Goal: Information Seeking & Learning: Find contact information

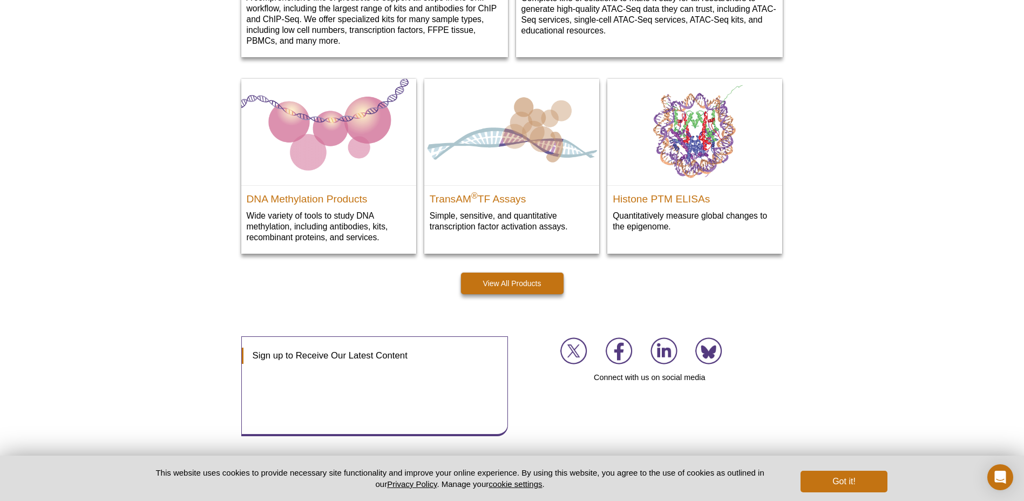
scroll to position [1537, 0]
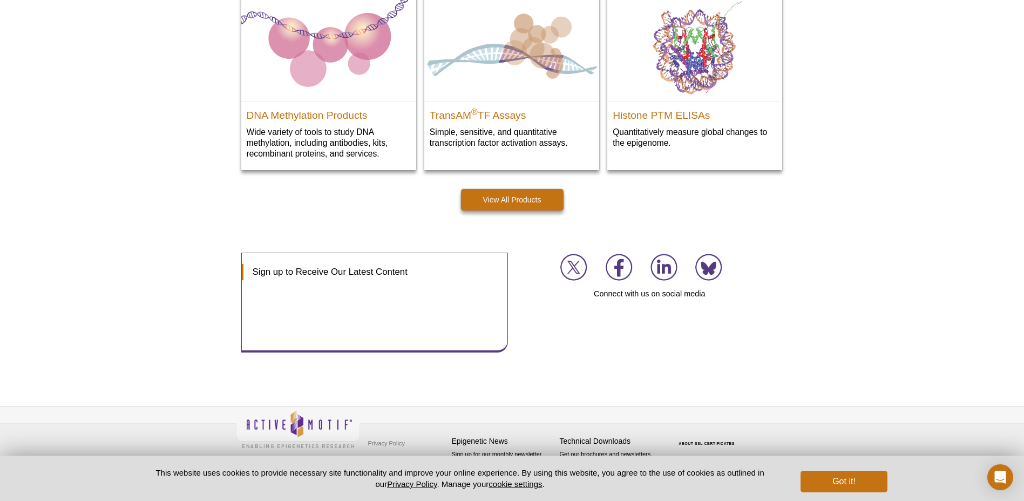
click at [846, 485] on button "Got it!" at bounding box center [843, 482] width 86 height 22
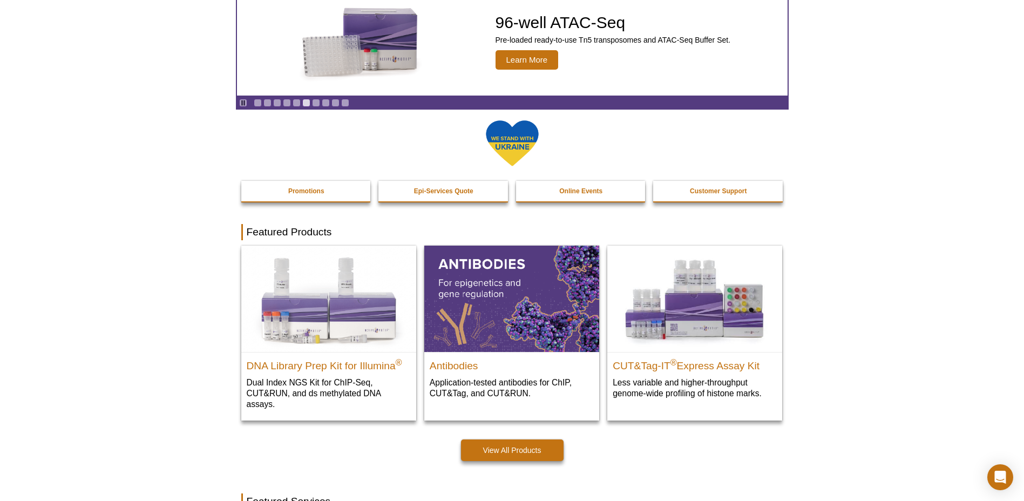
scroll to position [0, 0]
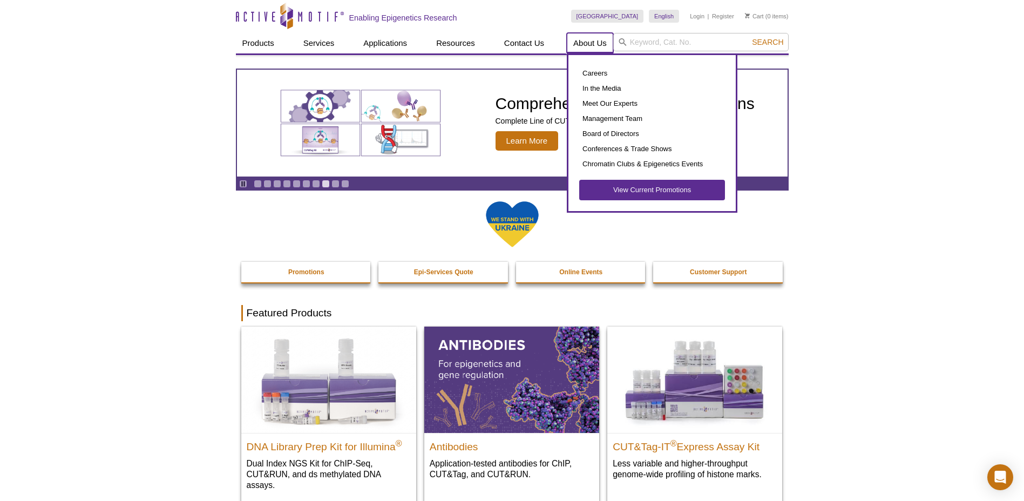
click at [596, 44] on link "About Us" at bounding box center [590, 43] width 46 height 21
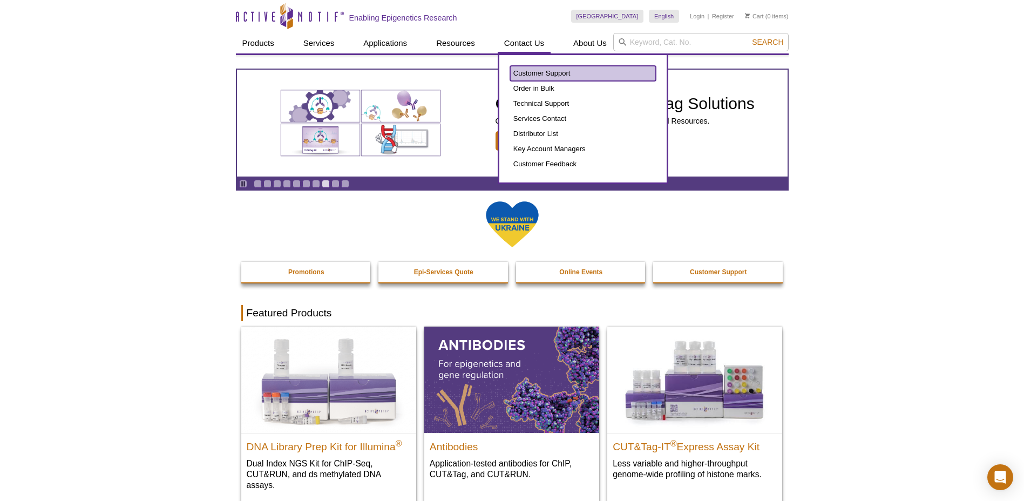
click at [535, 70] on link "Customer Support" at bounding box center [583, 73] width 146 height 15
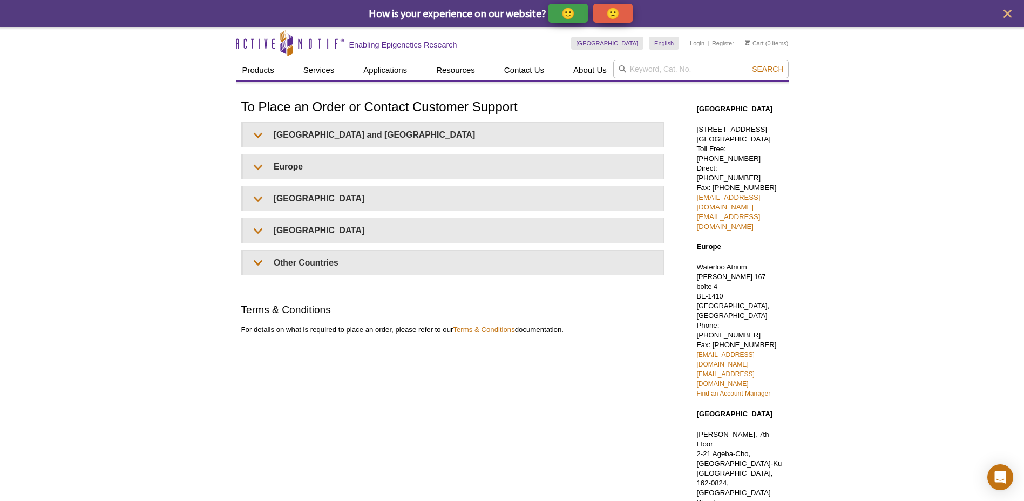
click at [336, 182] on div "United States and Canada Email: orders@activemotif.com Telephone: Toll Free - 8…" at bounding box center [452, 198] width 423 height 153
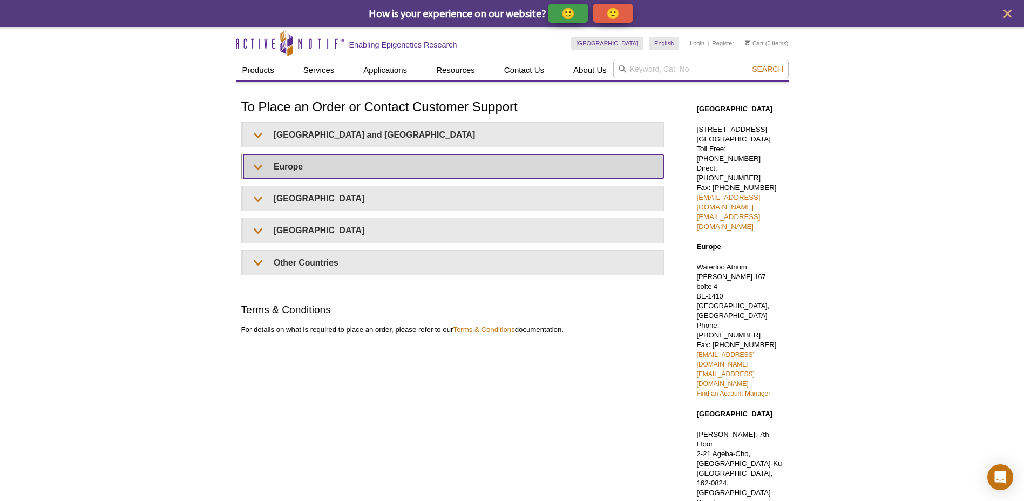
click at [341, 169] on summary "Europe" at bounding box center [453, 166] width 420 height 24
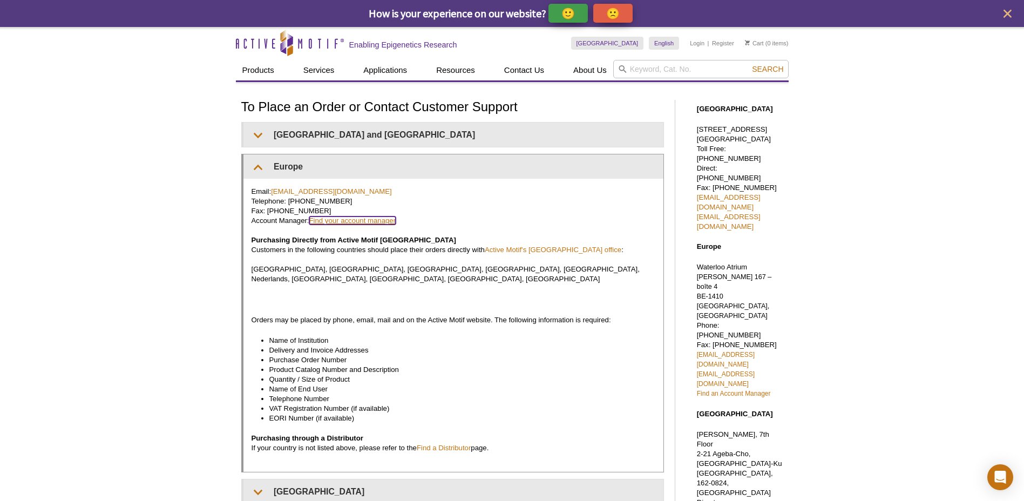
click at [363, 217] on link "Find your account manager" at bounding box center [352, 220] width 87 height 8
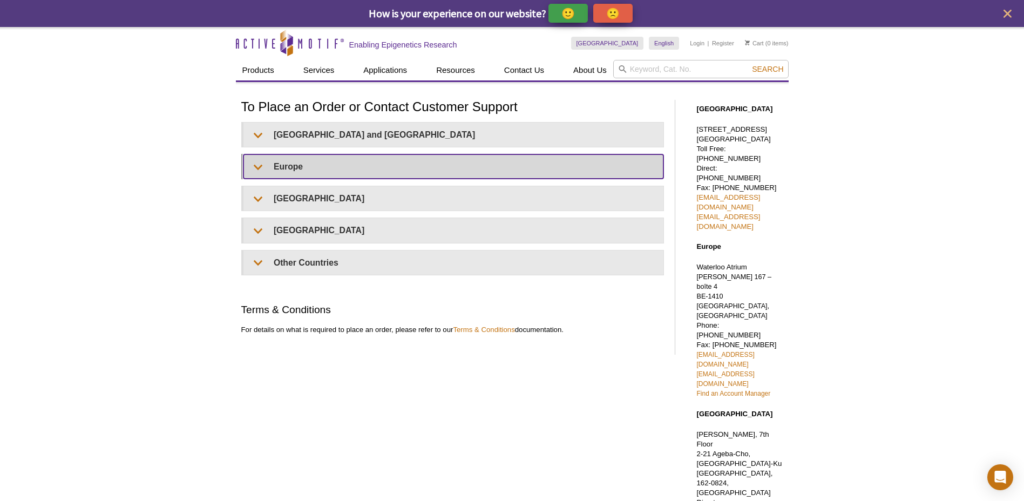
click at [329, 166] on summary "Europe" at bounding box center [453, 166] width 420 height 24
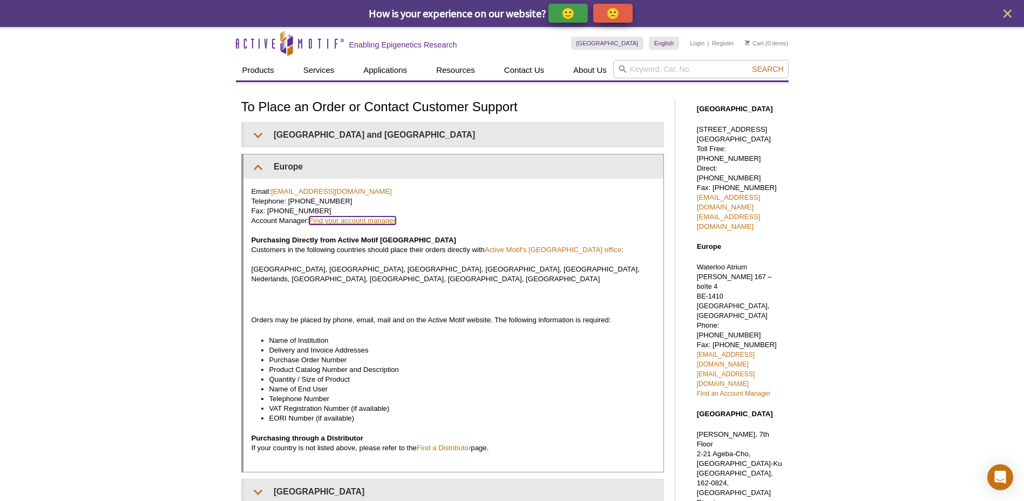
click at [373, 222] on link "Find your account manager" at bounding box center [352, 220] width 87 height 8
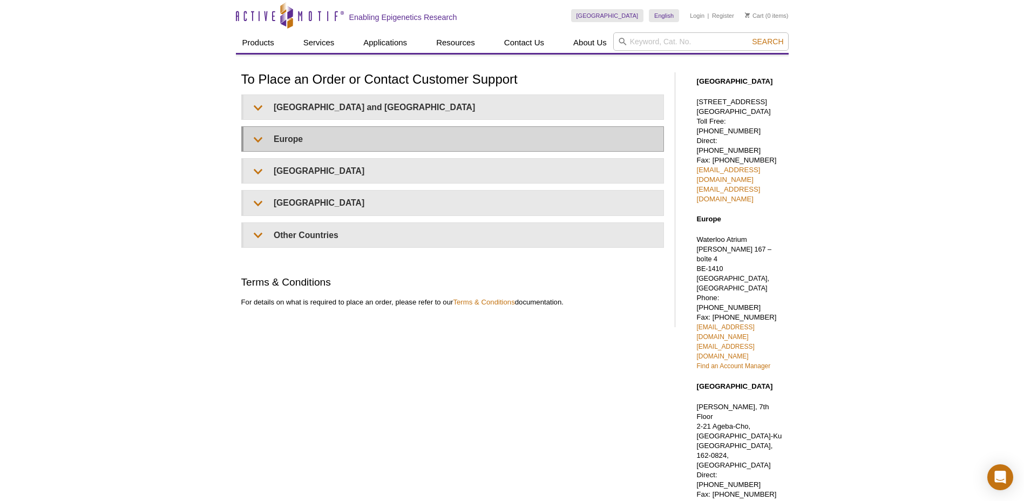
scroll to position [28, 0]
click at [336, 136] on summary "Europe" at bounding box center [453, 139] width 420 height 24
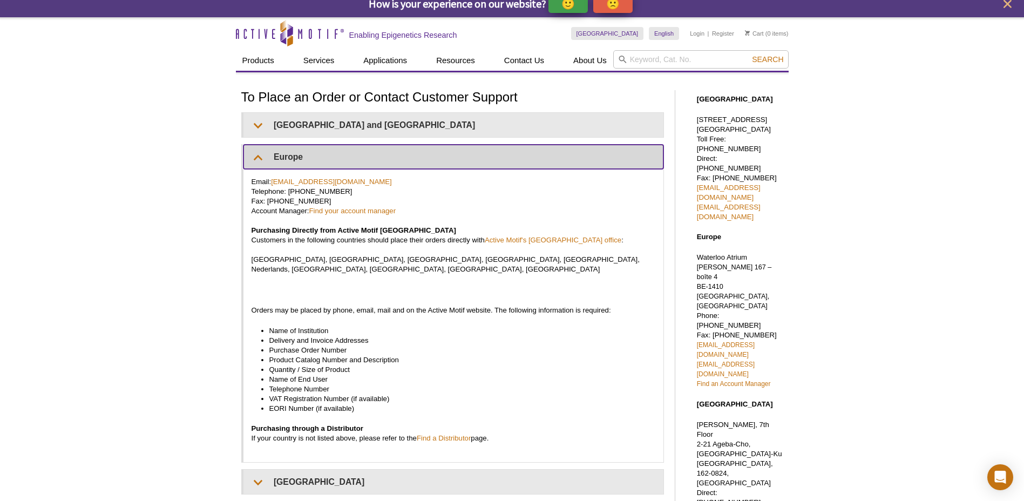
scroll to position [0, 0]
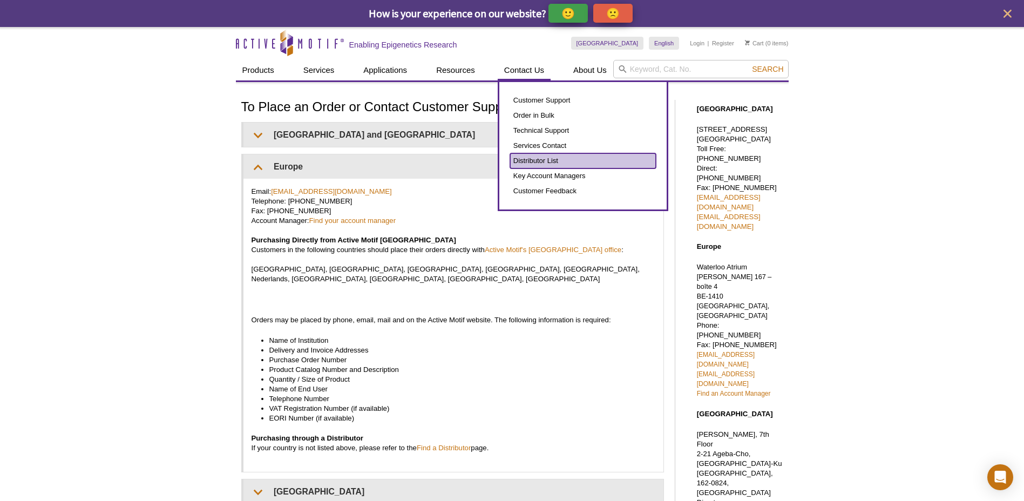
click at [563, 163] on link "Distributor List" at bounding box center [583, 160] width 146 height 15
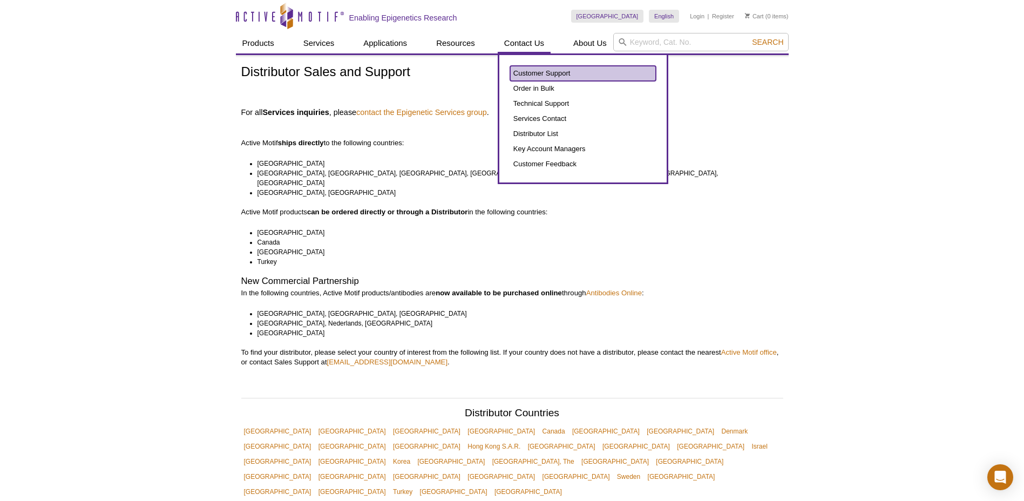
click at [567, 72] on link "Customer Support" at bounding box center [583, 73] width 146 height 15
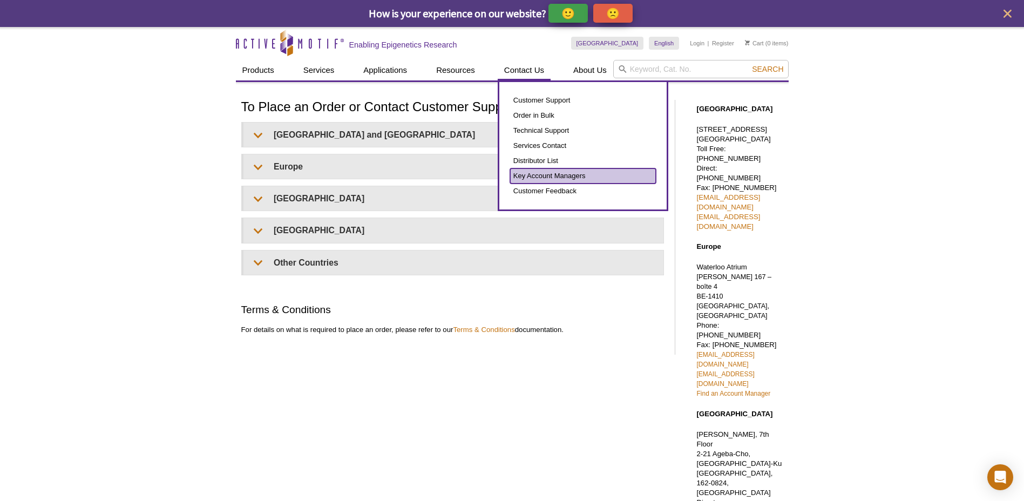
click at [551, 171] on link "Key Account Managers" at bounding box center [583, 175] width 146 height 15
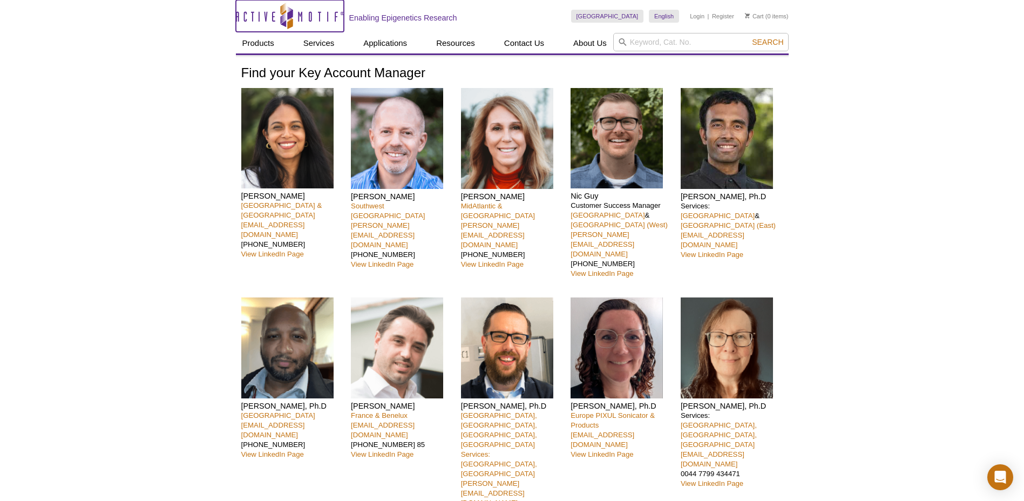
click at [307, 16] on icon "Active Motif Logo" at bounding box center [290, 16] width 108 height 26
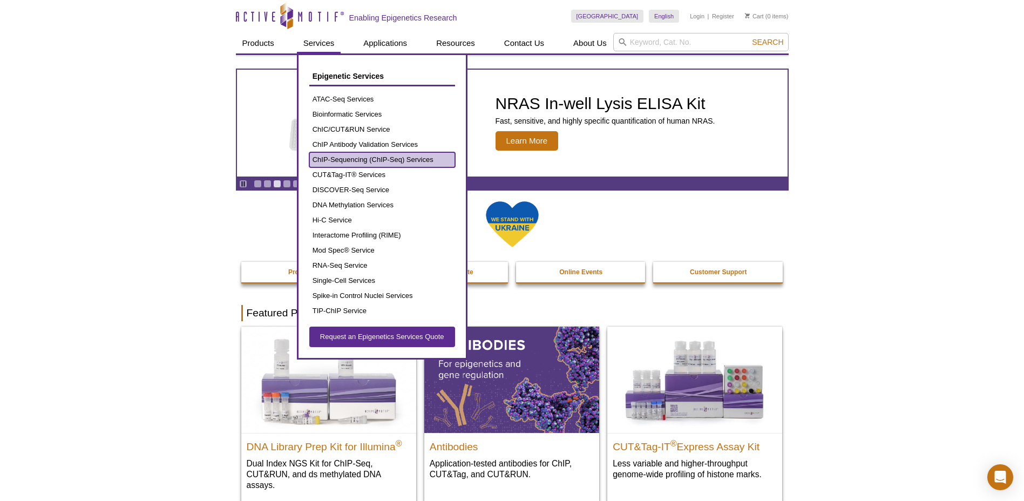
click at [370, 157] on link "ChIP-Sequencing (ChIP-Seq) Services" at bounding box center [382, 159] width 146 height 15
